Goal: Connect with others: Connect with others

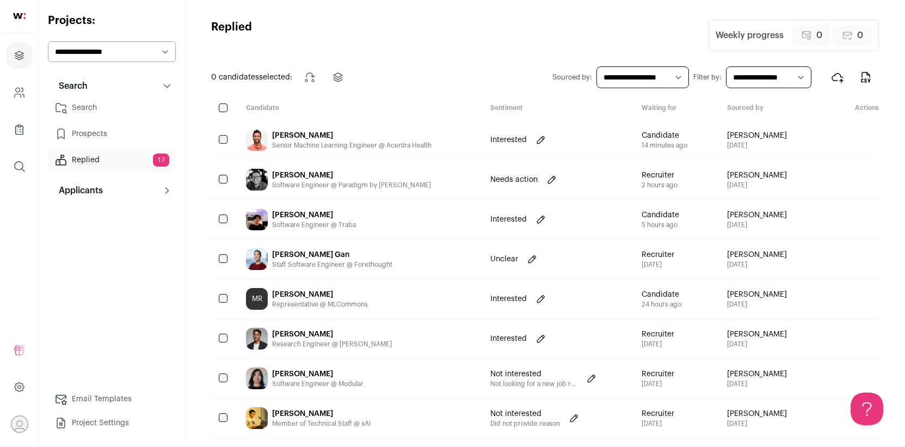
click at [365, 143] on div "Senior Machine Learning Engineer @ Acentra Health" at bounding box center [352, 145] width 160 height 9
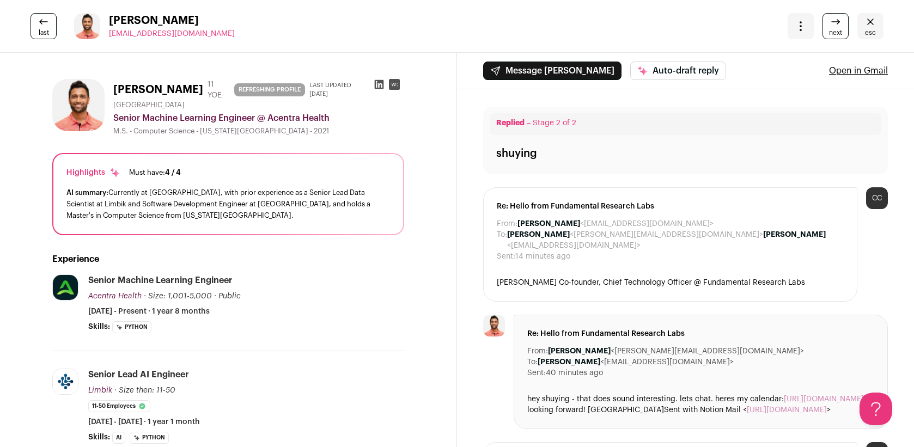
click at [375, 83] on icon at bounding box center [379, 84] width 9 height 9
click at [857, 22] on link "esc" at bounding box center [870, 26] width 26 height 26
